Goal: Navigation & Orientation: Find specific page/section

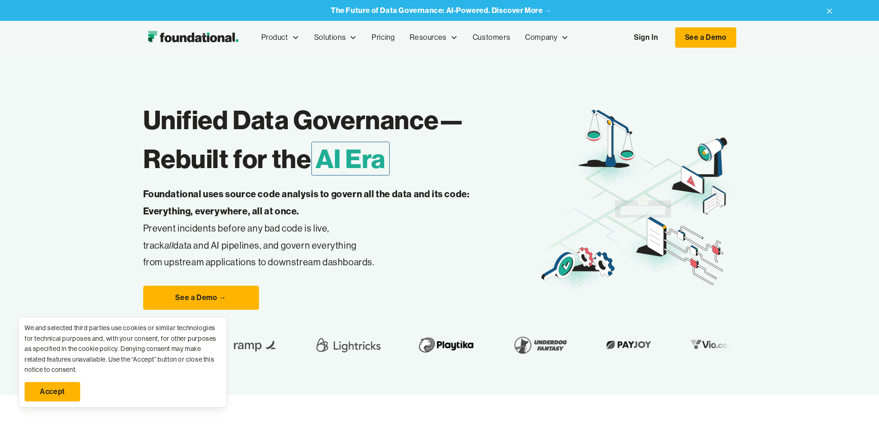
scroll to position [46, 0]
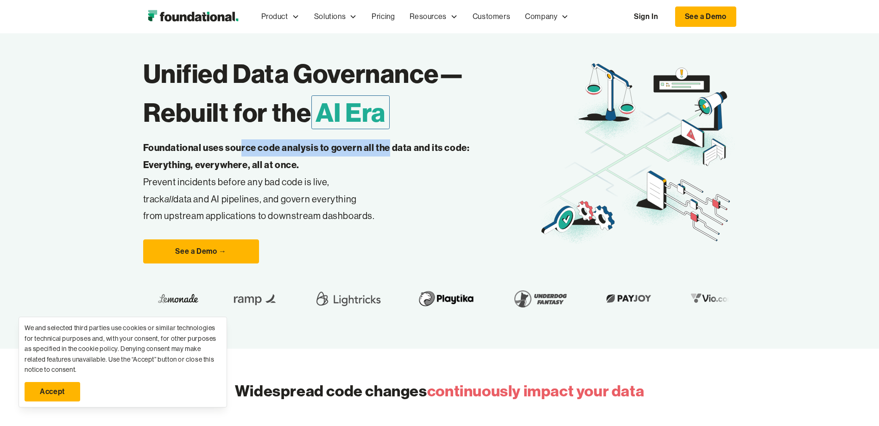
drag, startPoint x: 391, startPoint y: 156, endPoint x: 243, endPoint y: 146, distance: 147.8
click at [243, 146] on p "Foundational uses source code analysis to govern all the data and its code: Eve…" at bounding box center [321, 182] width 356 height 85
drag, startPoint x: 243, startPoint y: 146, endPoint x: 293, endPoint y: 172, distance: 55.8
click at [293, 172] on p "Foundational uses source code analysis to govern all the data and its code: Eve…" at bounding box center [321, 182] width 356 height 85
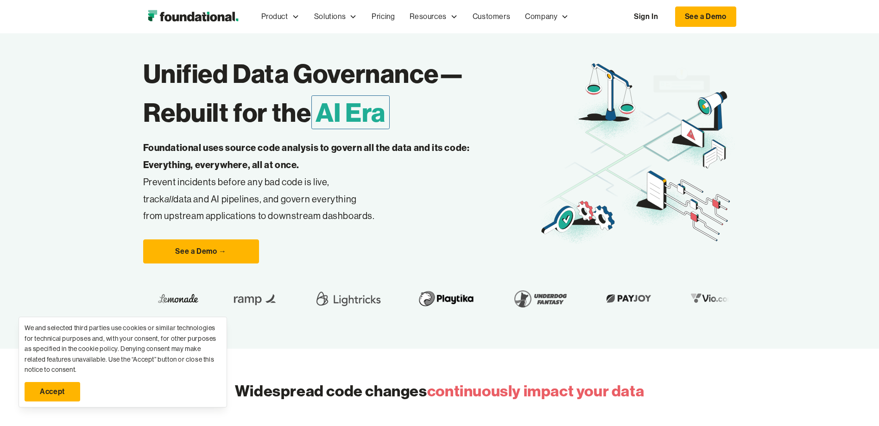
scroll to position [93, 0]
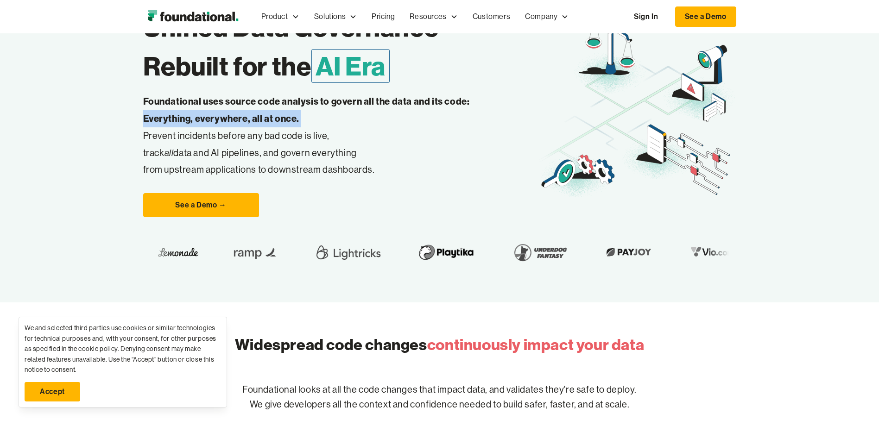
drag, startPoint x: 136, startPoint y: 128, endPoint x: 139, endPoint y: 118, distance: 10.5
click at [139, 118] on div "Unified Data Governance— Rebuilt for the AI Era Foundational uses source code a…" at bounding box center [439, 132] width 879 height 341
drag, startPoint x: 139, startPoint y: 118, endPoint x: 141, endPoint y: 152, distance: 33.9
click at [141, 149] on div "Unified Data Governance— Rebuilt for the AI Era Foundational uses source code a…" at bounding box center [439, 132] width 879 height 341
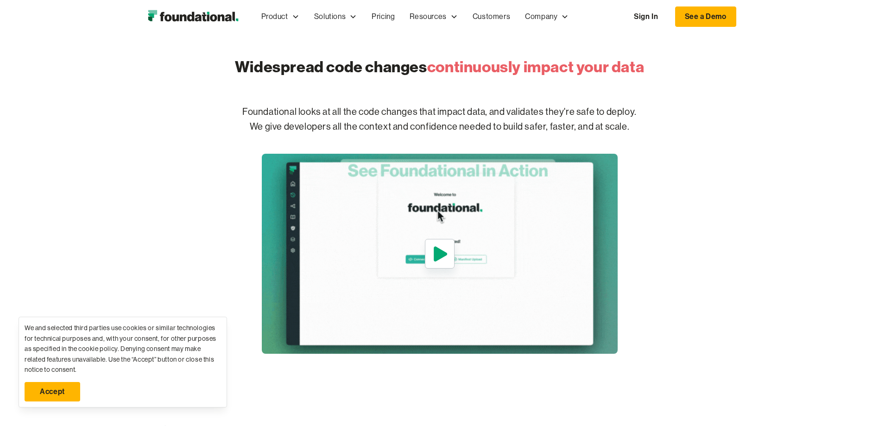
scroll to position [417, 0]
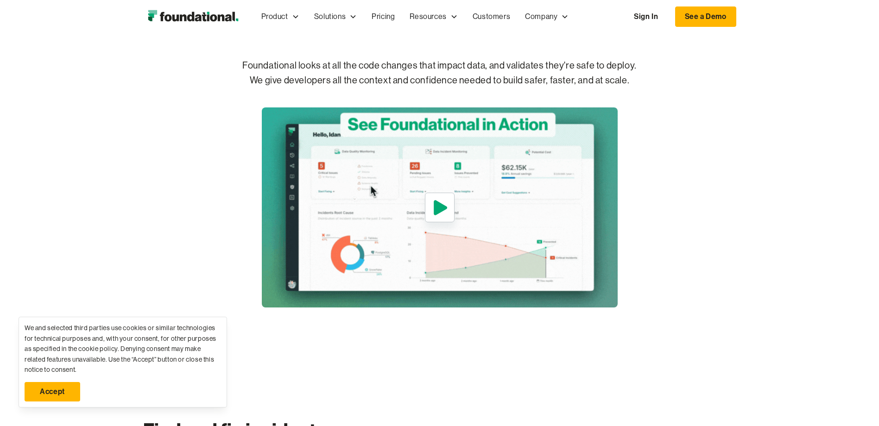
click at [441, 206] on icon "open lightbox" at bounding box center [440, 207] width 13 height 15
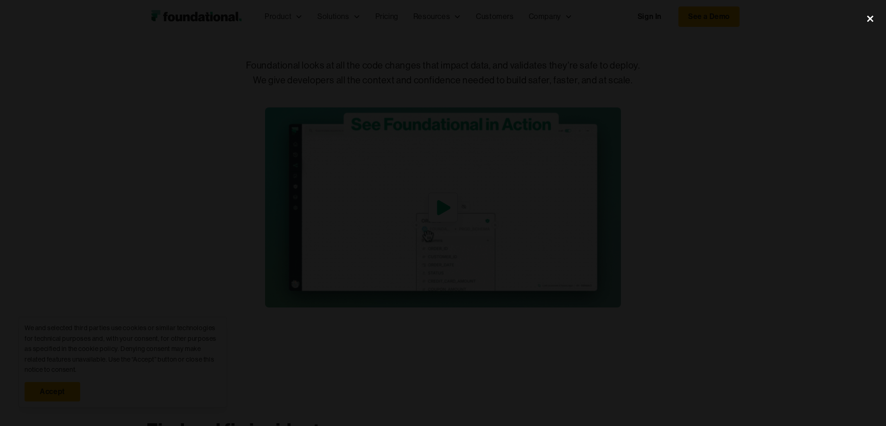
click at [870, 17] on div "close lightbox" at bounding box center [871, 18] width 32 height 20
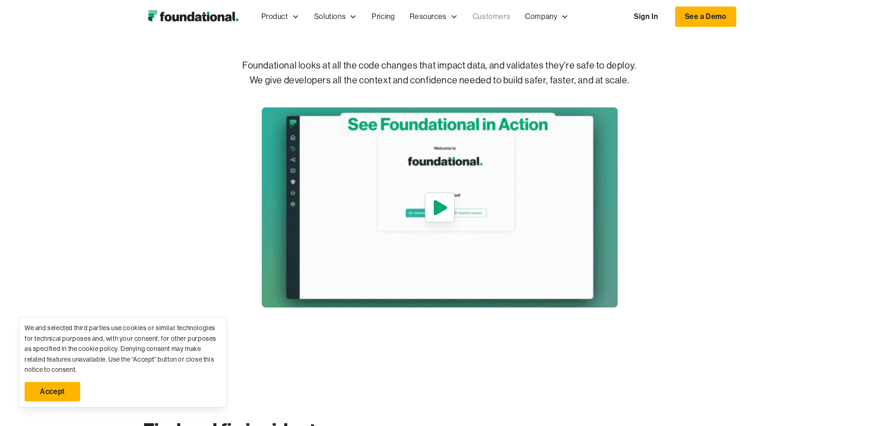
click at [501, 19] on link "Customers" at bounding box center [491, 16] width 52 height 31
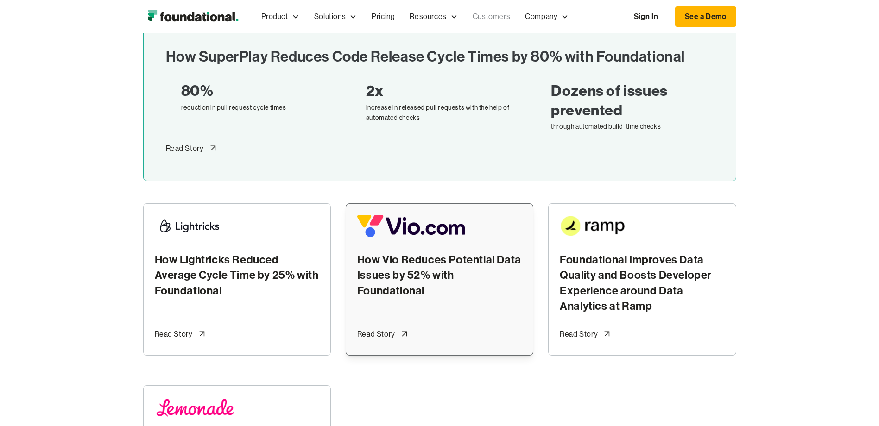
scroll to position [232, 0]
